Goal: Task Accomplishment & Management: Complete application form

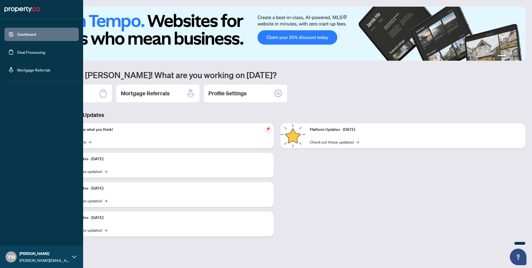
click at [18, 54] on link "Deal Processing" at bounding box center [31, 52] width 28 height 5
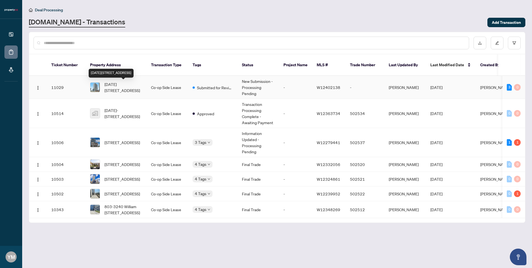
click at [107, 88] on span "[DATE][STREET_ADDRESS]" at bounding box center [123, 87] width 38 height 12
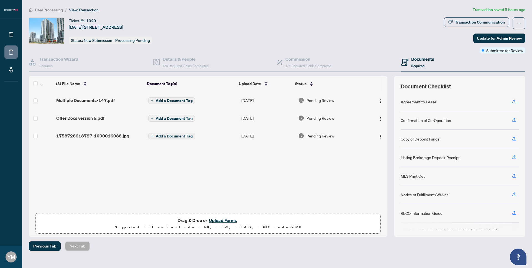
click at [225, 219] on button "Upload Forms" at bounding box center [222, 220] width 31 height 7
click at [230, 218] on button "Upload Forms" at bounding box center [222, 220] width 31 height 7
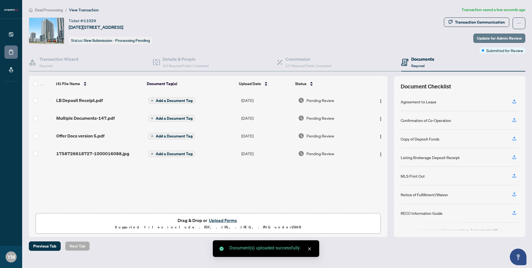
click at [496, 35] on span "Update for Admin Review" at bounding box center [499, 38] width 45 height 9
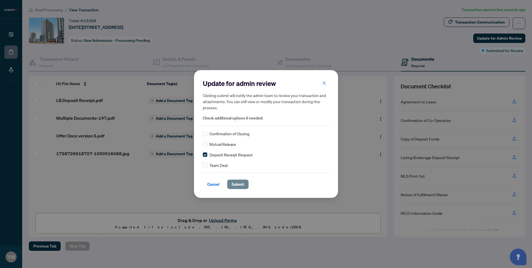
click at [238, 186] on span "Submit" at bounding box center [237, 184] width 12 height 9
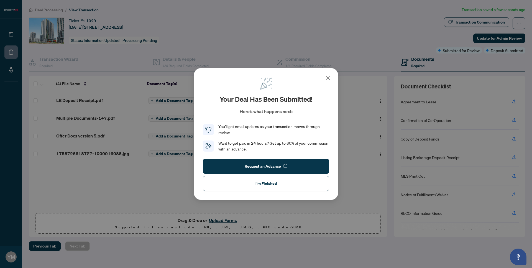
click at [323, 78] on div "Your deal has been submitted! Here’s what happens next: You’ll get email update…" at bounding box center [266, 114] width 126 height 75
click at [329, 78] on icon at bounding box center [327, 78] width 7 height 7
